Goal: Transaction & Acquisition: Book appointment/travel/reservation

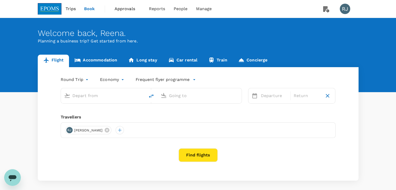
type input "Kuala Lumpur Intl ([GEOGRAPHIC_DATA])"
type input "Kuching Intl (KCH)"
type input "Kuala Lumpur Intl (KUL)"
type input "Kuching Intl (KCH)"
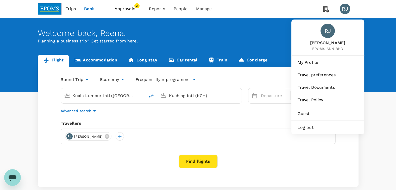
click at [321, 132] on div "Log out" at bounding box center [327, 127] width 69 height 11
